Goal: Information Seeking & Learning: Learn about a topic

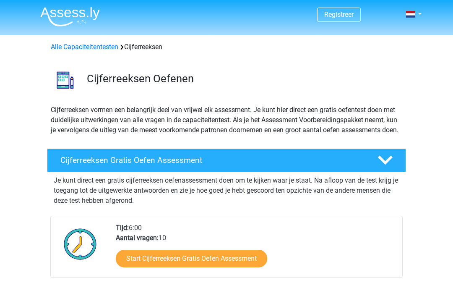
click at [270, 165] on h4 "Cijferreeksen Gratis Oefen Assessment" at bounding box center [211, 160] width 303 height 10
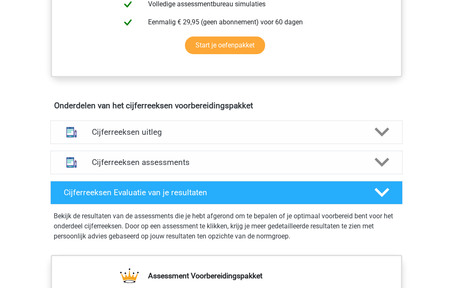
scroll to position [273, 0]
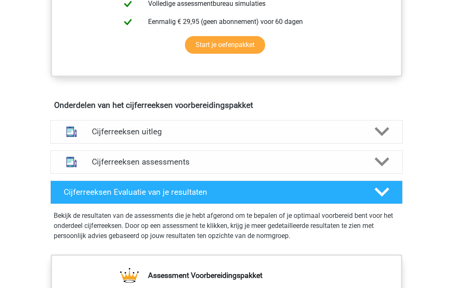
click at [320, 174] on div "Cijferreeksen assessments" at bounding box center [226, 161] width 352 height 23
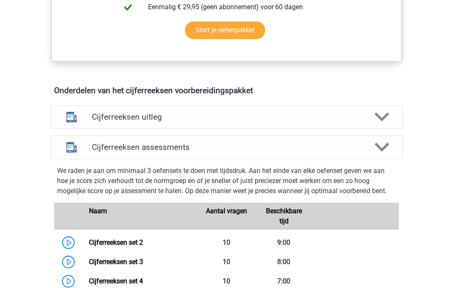
scroll to position [290, 0]
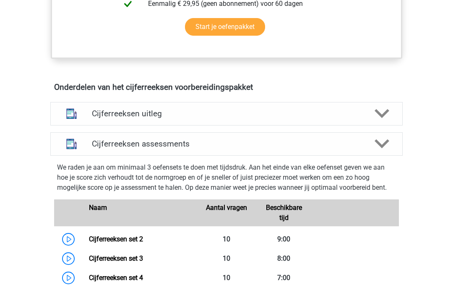
click at [384, 121] on icon at bounding box center [381, 113] width 15 height 15
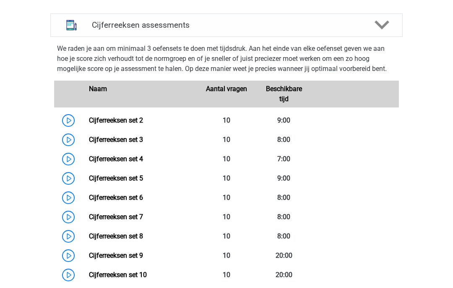
scroll to position [579, 0]
click at [89, 124] on link "Cijferreeksen set 2" at bounding box center [116, 120] width 54 height 8
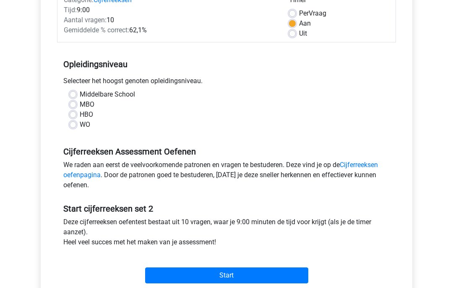
scroll to position [121, 0]
click at [80, 113] on label "HBO" at bounding box center [86, 114] width 13 height 10
click at [75, 113] on input "HBO" at bounding box center [73, 113] width 7 height 8
radio input "true"
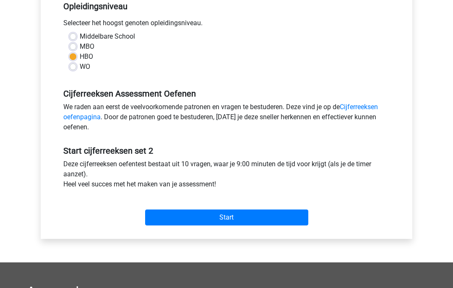
scroll to position [181, 0]
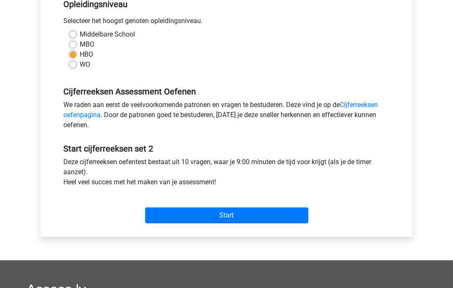
click at [236, 216] on input "Start" at bounding box center [226, 215] width 163 height 16
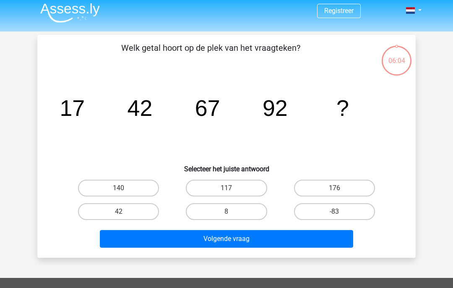
scroll to position [4, 0]
click at [342, 186] on label "176" at bounding box center [334, 187] width 81 height 17
click at [340, 188] on input "176" at bounding box center [336, 190] width 5 height 5
radio input "true"
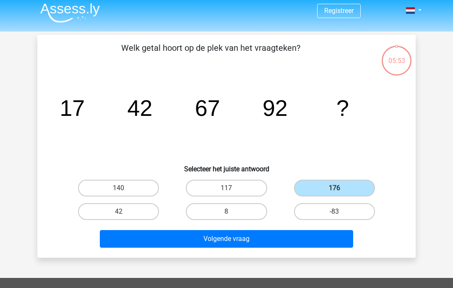
click at [254, 244] on button "Volgende vraag" at bounding box center [227, 239] width 254 height 18
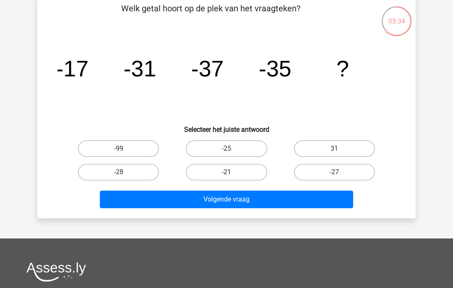
scroll to position [44, 0]
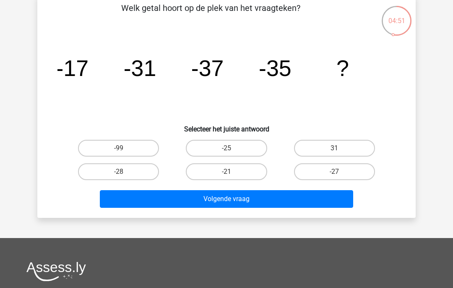
click at [334, 146] on label "31" at bounding box center [334, 148] width 81 height 17
click at [334, 148] on input "31" at bounding box center [336, 150] width 5 height 5
radio input "true"
click at [251, 207] on button "Volgende vraag" at bounding box center [227, 199] width 254 height 18
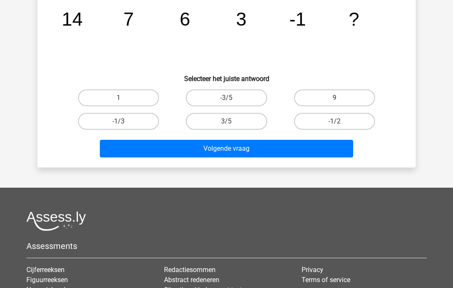
scroll to position [0, 0]
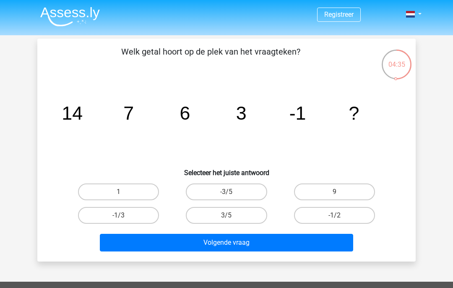
click at [346, 192] on label "9" at bounding box center [334, 191] width 81 height 17
click at [340, 192] on input "9" at bounding box center [336, 194] width 5 height 5
radio input "true"
click at [283, 239] on button "Volgende vraag" at bounding box center [227, 242] width 254 height 18
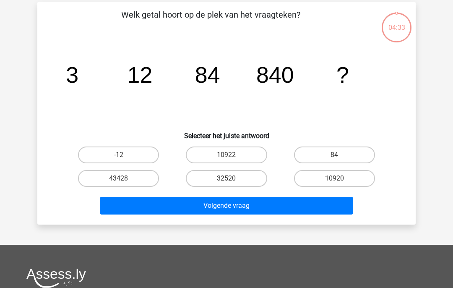
scroll to position [39, 0]
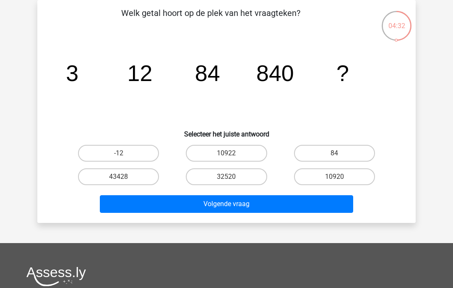
click at [347, 156] on label "84" at bounding box center [334, 153] width 81 height 17
click at [340, 156] on input "84" at bounding box center [336, 155] width 5 height 5
radio input "true"
click at [295, 212] on button "Volgende vraag" at bounding box center [227, 204] width 254 height 18
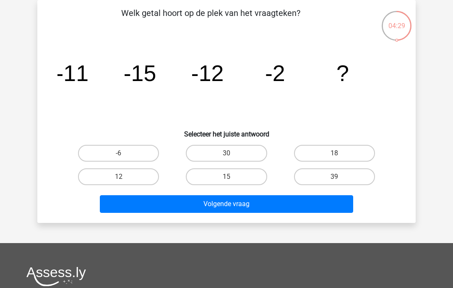
click at [244, 176] on label "15" at bounding box center [226, 176] width 81 height 17
click at [232, 176] on input "15" at bounding box center [228, 178] width 5 height 5
radio input "true"
click at [258, 201] on button "Volgende vraag" at bounding box center [227, 204] width 254 height 18
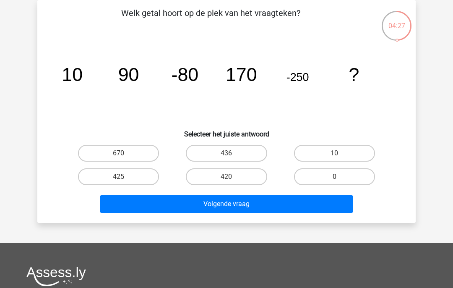
click at [322, 148] on label "10" at bounding box center [334, 153] width 81 height 17
click at [334, 153] on input "10" at bounding box center [336, 155] width 5 height 5
radio input "true"
click at [275, 204] on button "Volgende vraag" at bounding box center [227, 204] width 254 height 18
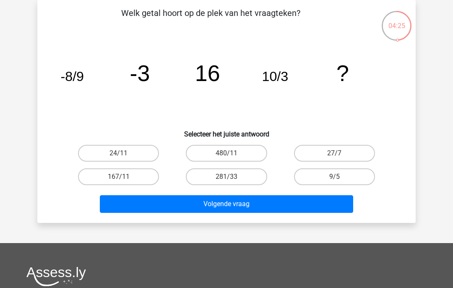
click at [243, 179] on label "281/33" at bounding box center [226, 176] width 81 height 17
click at [232, 179] on input "281/33" at bounding box center [228, 178] width 5 height 5
radio input "true"
click at [244, 200] on button "Volgende vraag" at bounding box center [227, 204] width 254 height 18
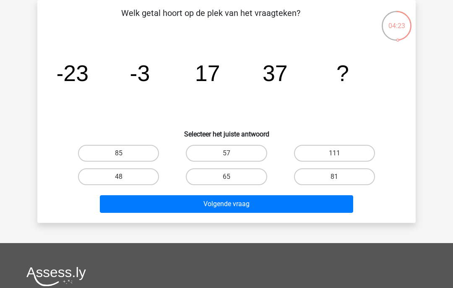
click at [235, 152] on label "57" at bounding box center [226, 153] width 81 height 17
click at [232, 153] on input "57" at bounding box center [228, 155] width 5 height 5
radio input "true"
click at [233, 202] on button "Volgende vraag" at bounding box center [227, 204] width 254 height 18
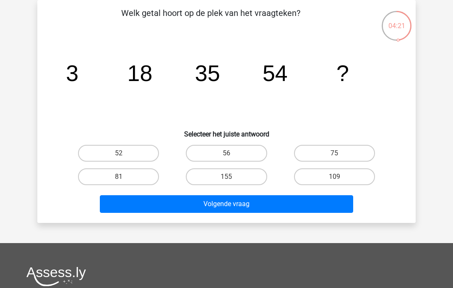
click at [334, 152] on label "75" at bounding box center [334, 153] width 81 height 17
click at [334, 153] on input "75" at bounding box center [336, 155] width 5 height 5
radio input "true"
click at [287, 200] on button "Volgende vraag" at bounding box center [227, 204] width 254 height 18
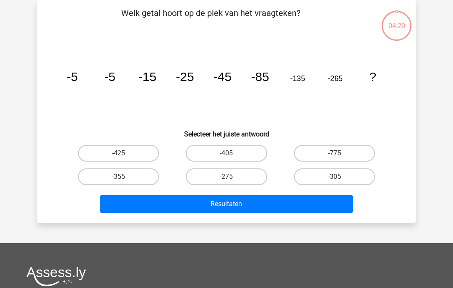
click at [327, 176] on label "-305" at bounding box center [334, 176] width 81 height 17
click at [334, 176] on input "-305" at bounding box center [336, 178] width 5 height 5
radio input "true"
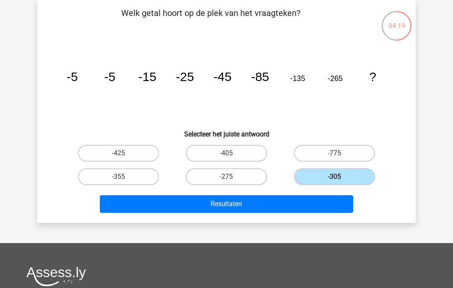
click at [287, 207] on button "Resultaten" at bounding box center [227, 204] width 254 height 18
